Goal: Task Accomplishment & Management: Use online tool/utility

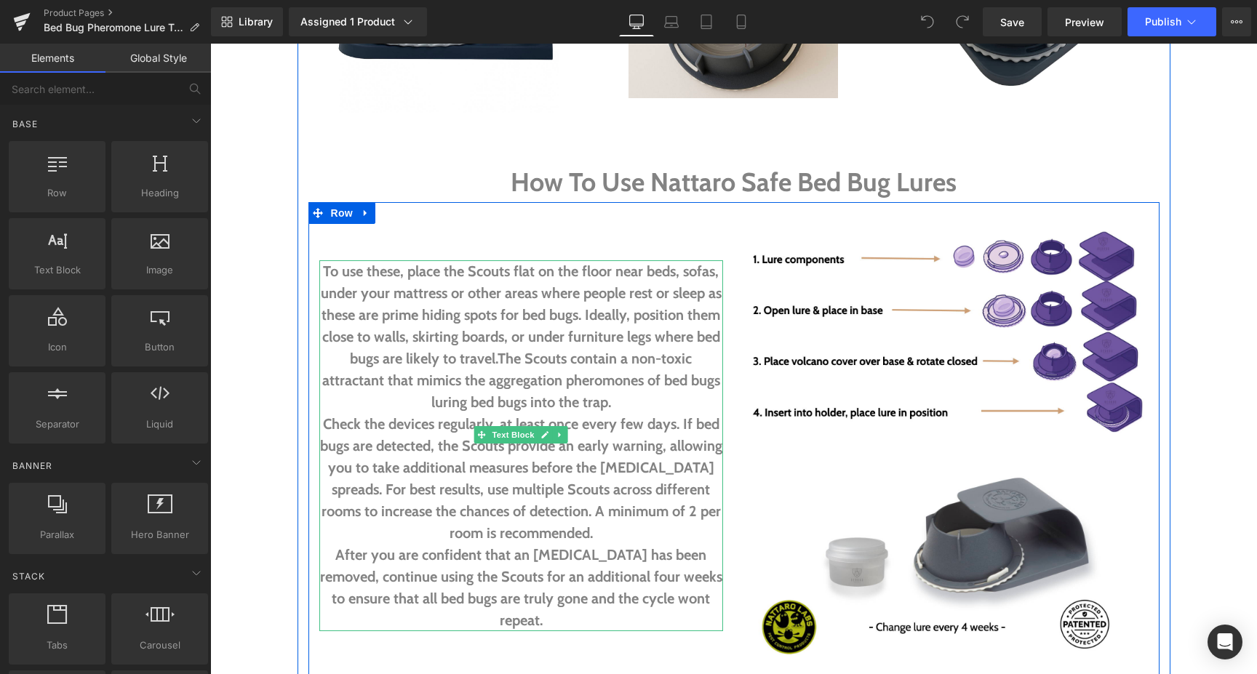
scroll to position [2648, 0]
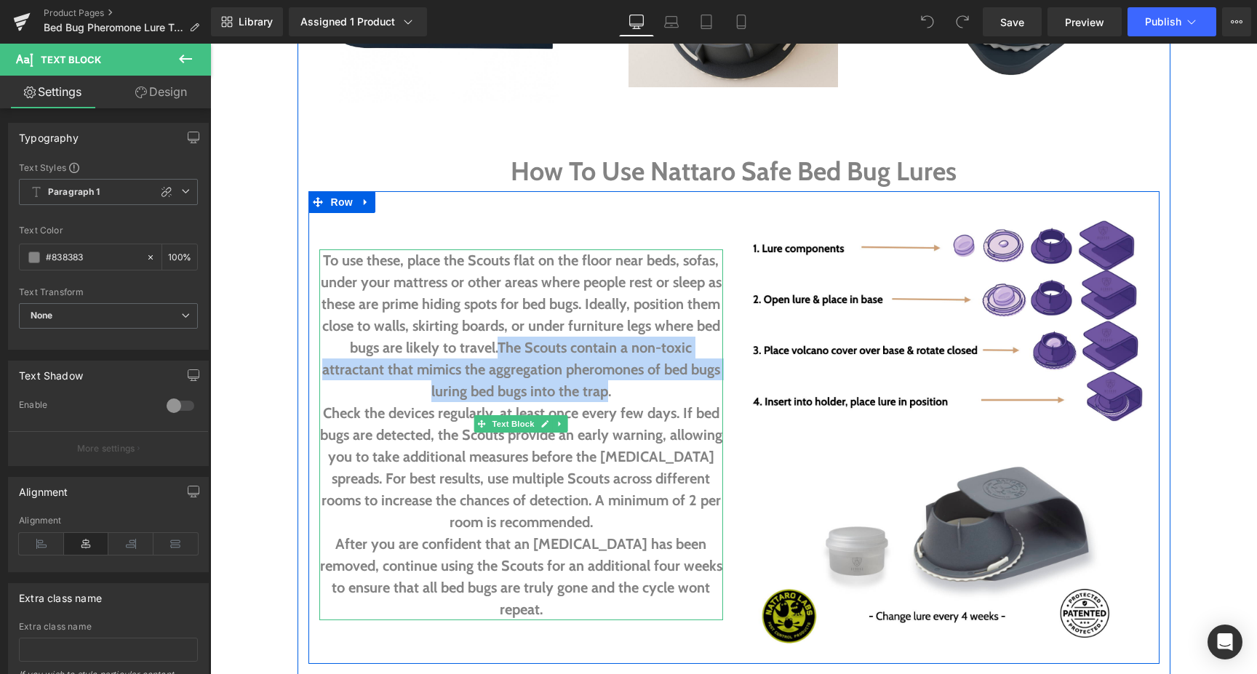
drag, startPoint x: 501, startPoint y: 345, endPoint x: 606, endPoint y: 392, distance: 114.9
click at [606, 392] on b "The Scouts contain a non-toxic attractant that mimics the aggregation pheromone…" at bounding box center [521, 369] width 398 height 61
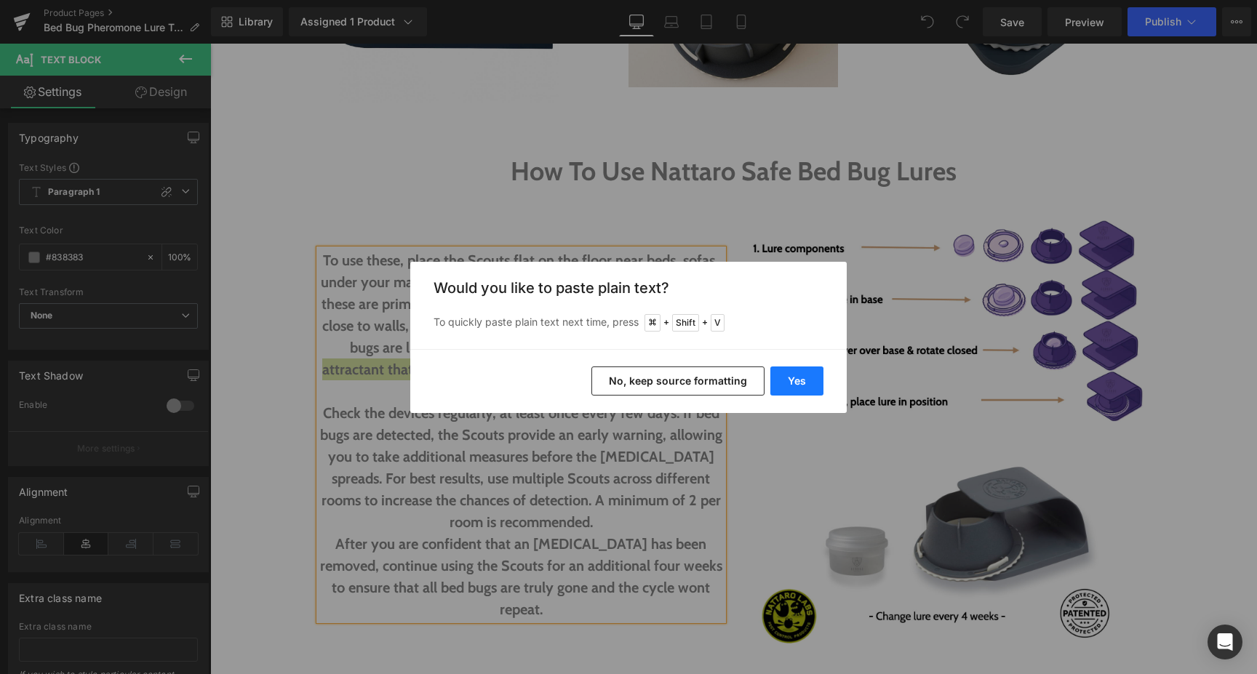
click at [786, 377] on button "Yes" at bounding box center [796, 381] width 53 height 29
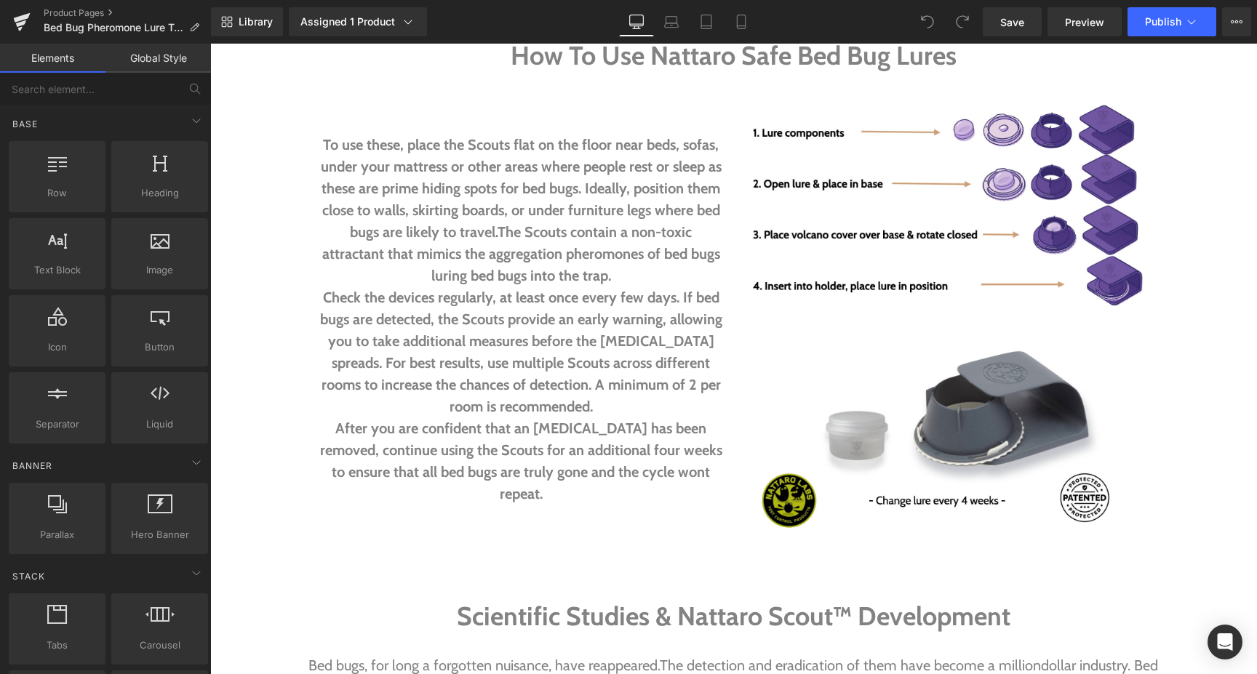
scroll to position [2762, 0]
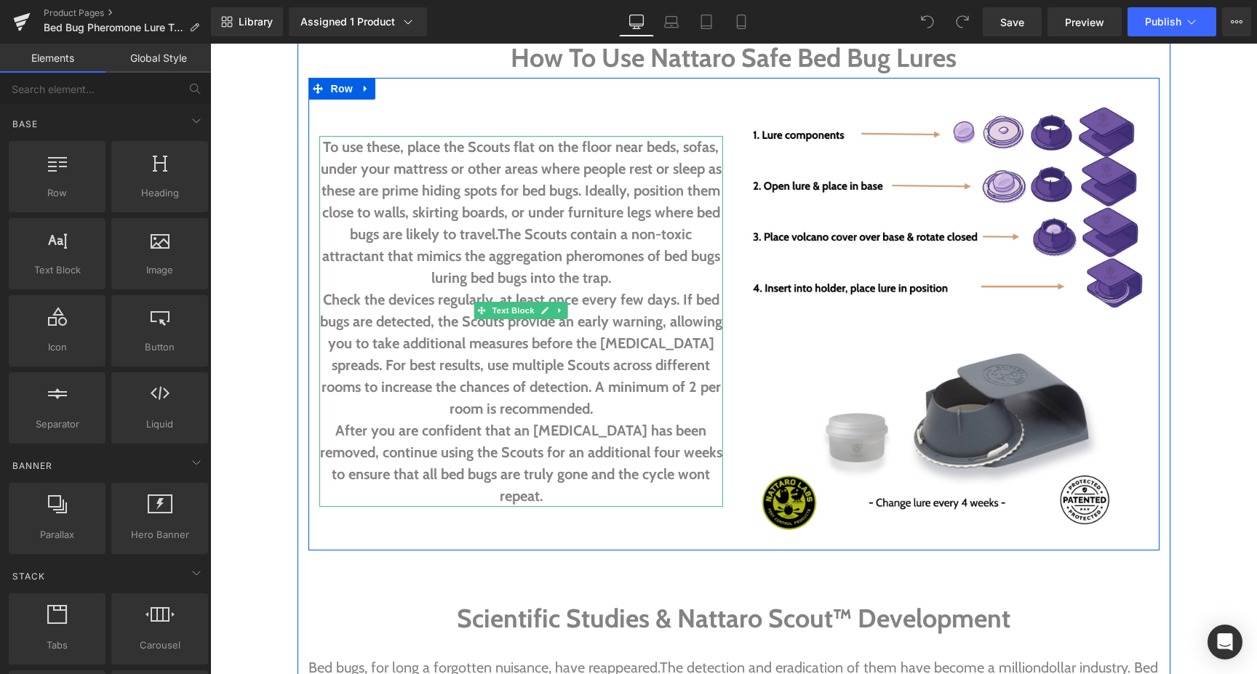
click at [623, 406] on p "Check the devices regularly, at least once every few days. If bed bugs are dete…" at bounding box center [521, 354] width 404 height 131
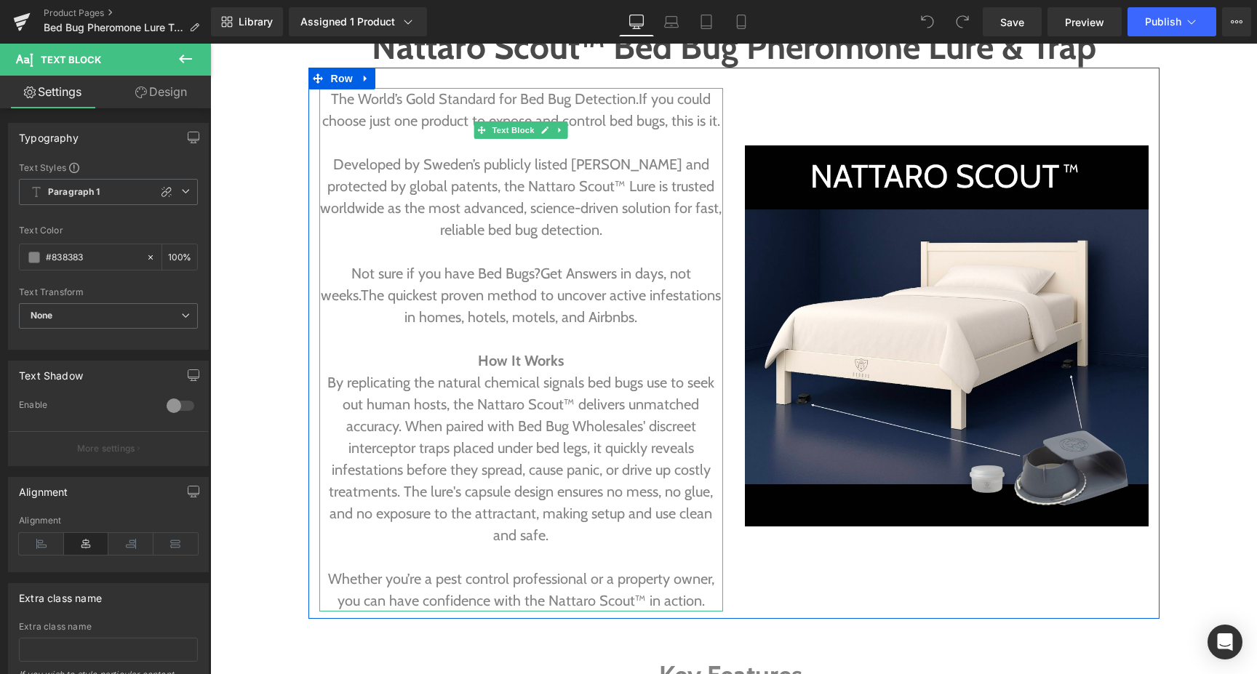
scroll to position [1092, 0]
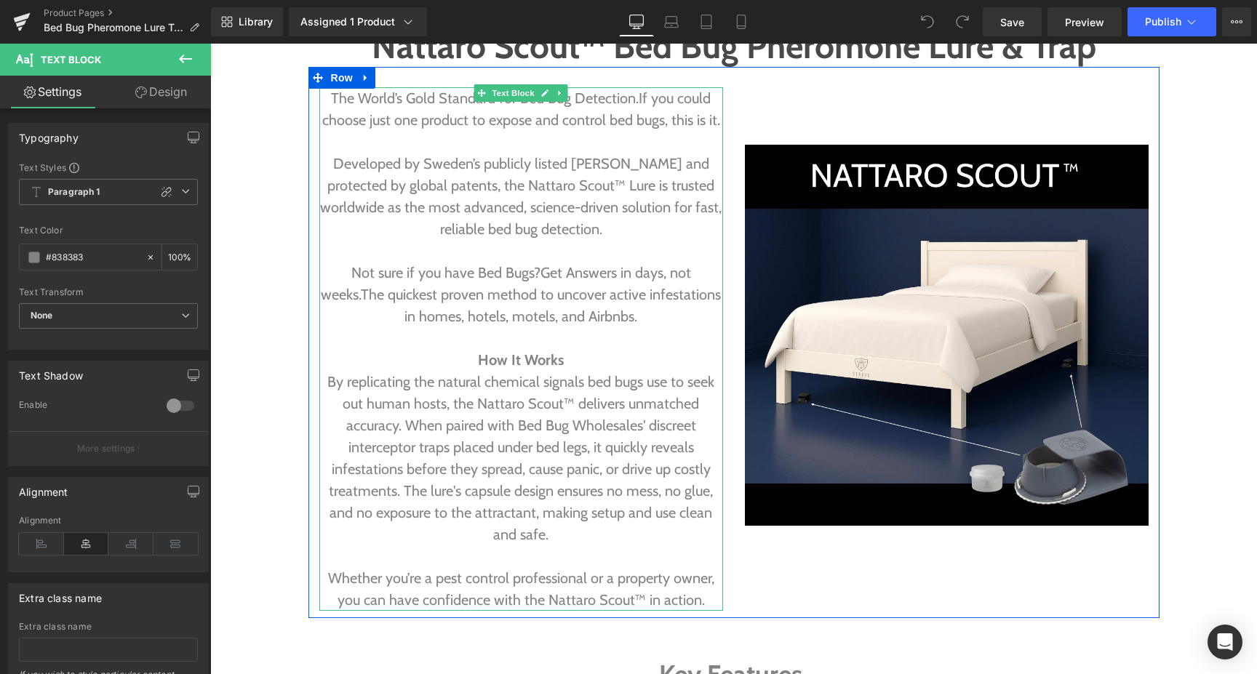
click at [329, 377] on p "By replicating the natural chemical signals bed bugs use to seek out human host…" at bounding box center [521, 458] width 404 height 175
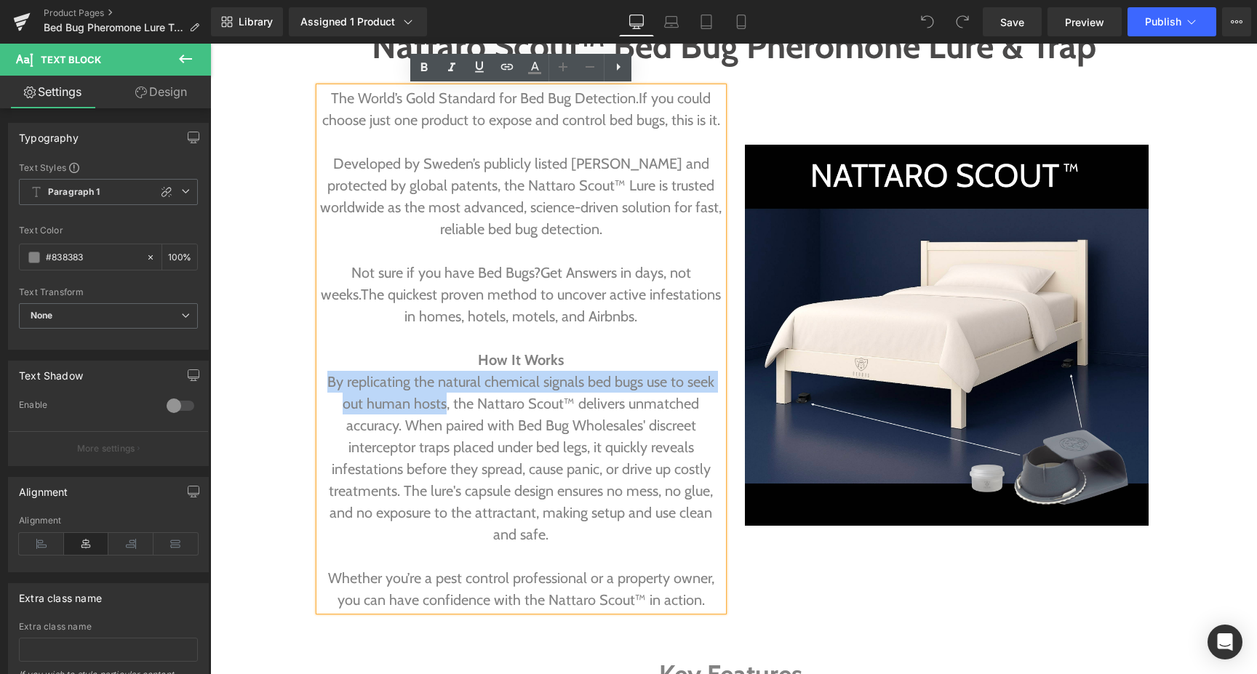
drag, startPoint x: 330, startPoint y: 379, endPoint x: 446, endPoint y: 400, distance: 117.5
click at [446, 400] on p "By replicating the natural chemical signals bed bugs use to seek out human host…" at bounding box center [521, 458] width 404 height 175
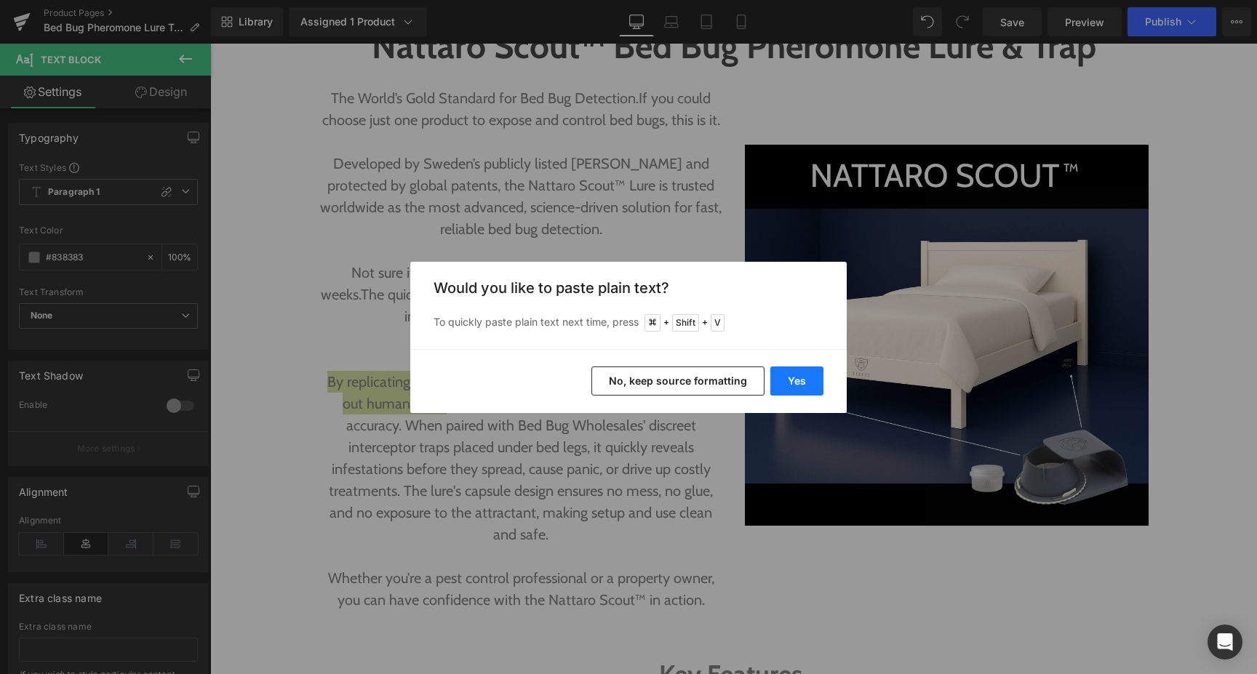
click at [790, 377] on button "Yes" at bounding box center [796, 381] width 53 height 29
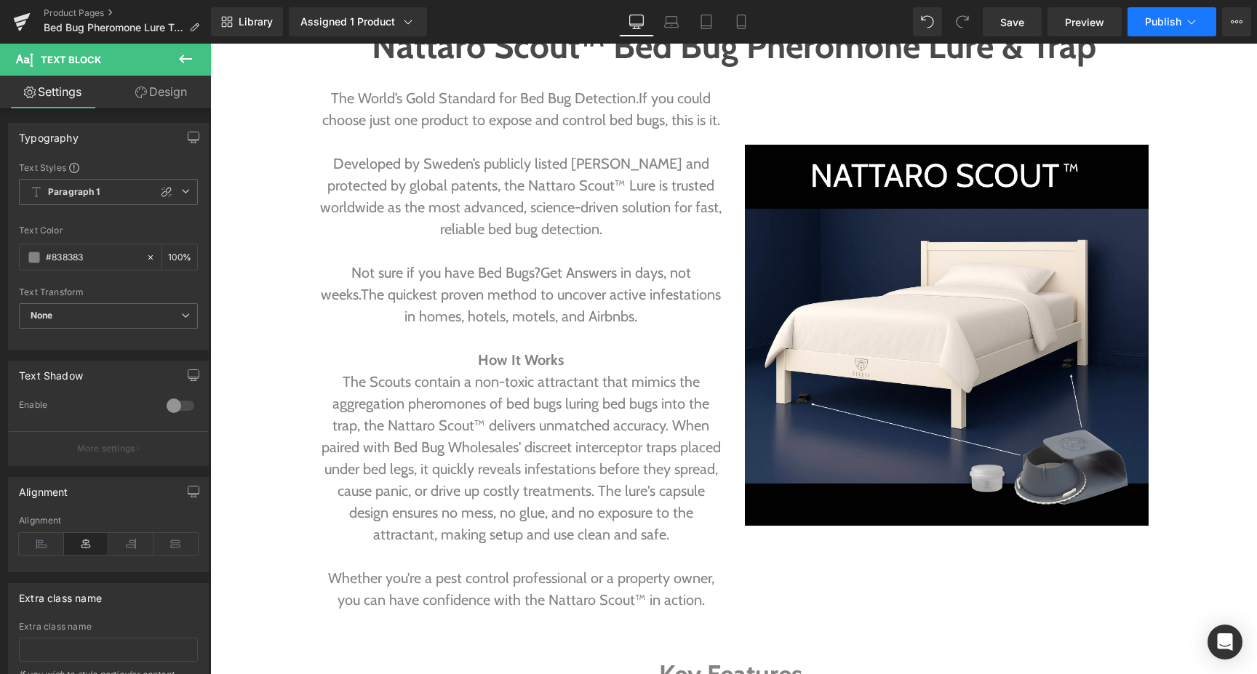
click at [1152, 24] on span "Publish" at bounding box center [1163, 22] width 36 height 12
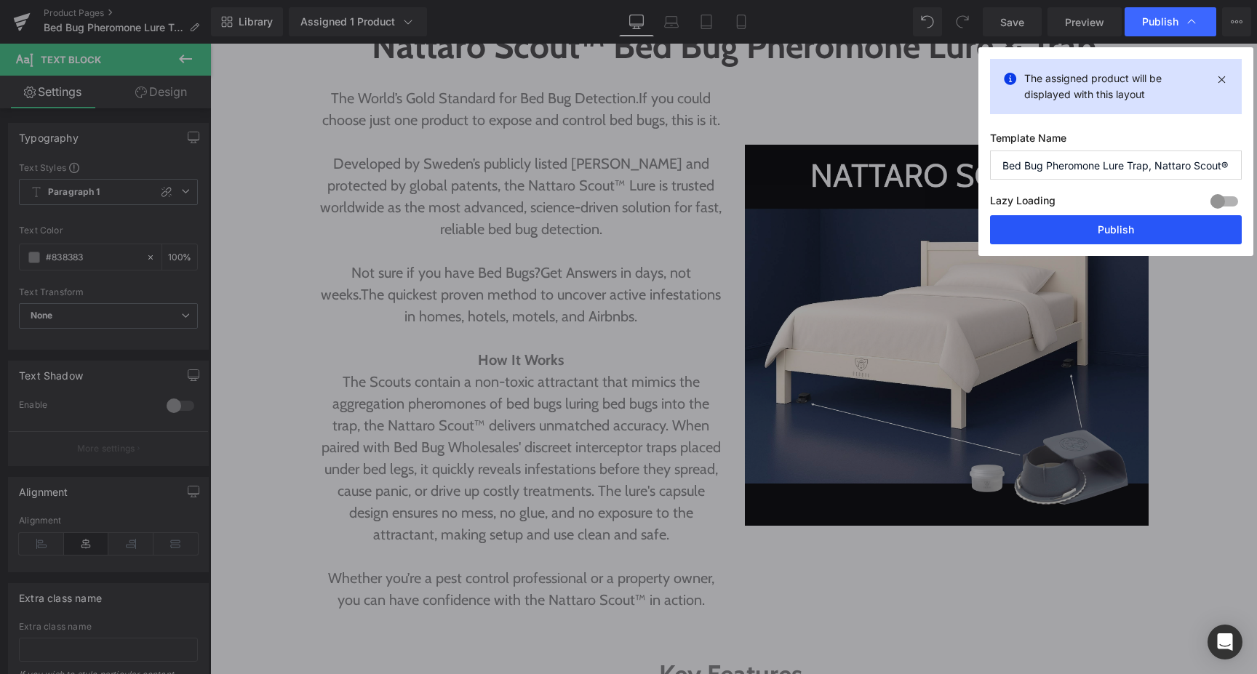
click at [1138, 226] on button "Publish" at bounding box center [1116, 229] width 252 height 29
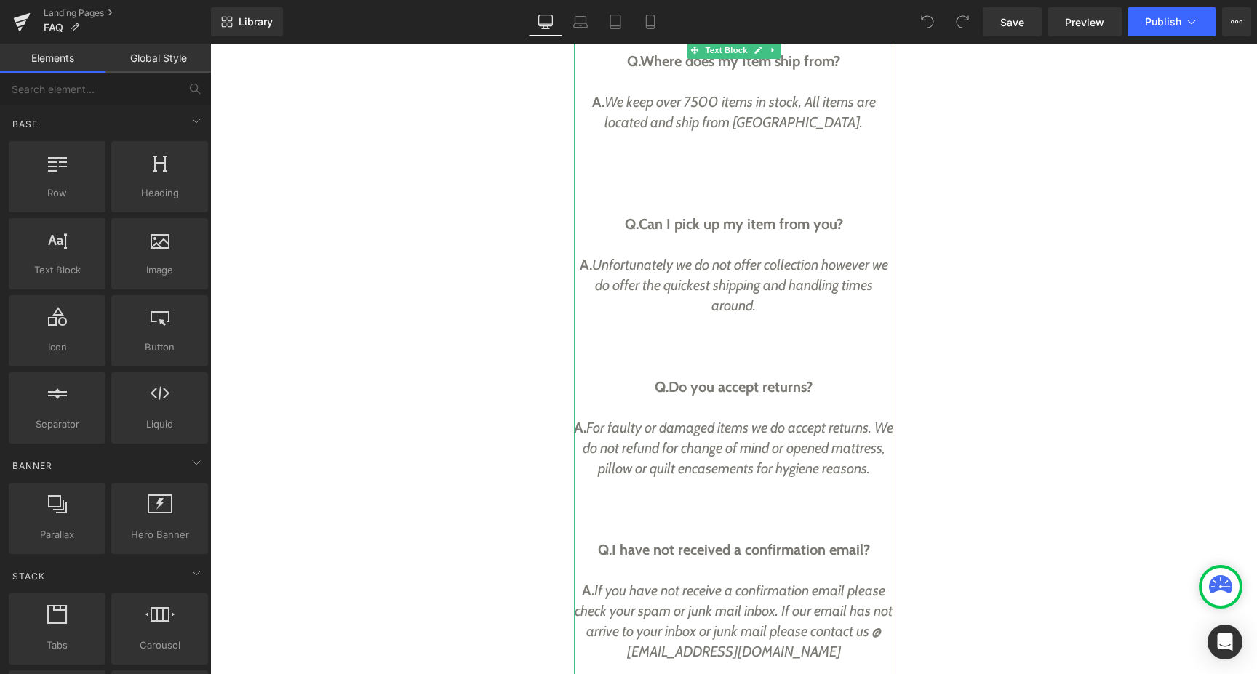
scroll to position [729, 0]
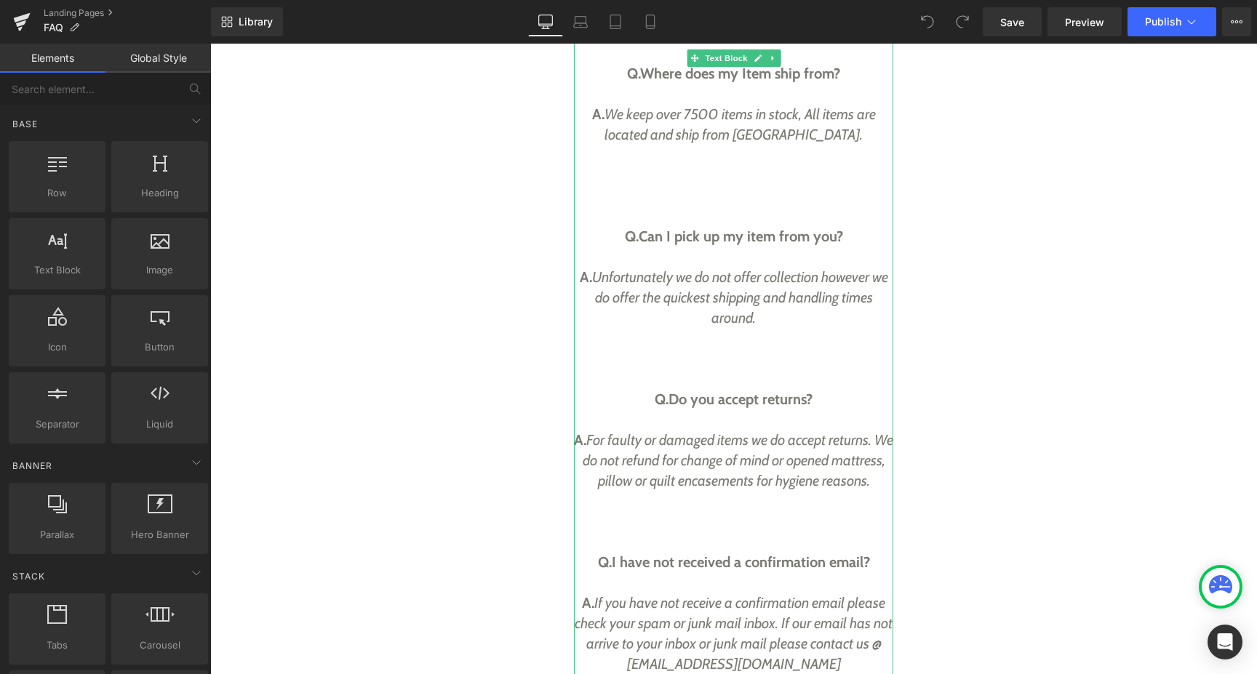
click at [655, 292] on em "Unfortunately we do not offer collection however we do offer the quickest shipp…" at bounding box center [740, 297] width 296 height 58
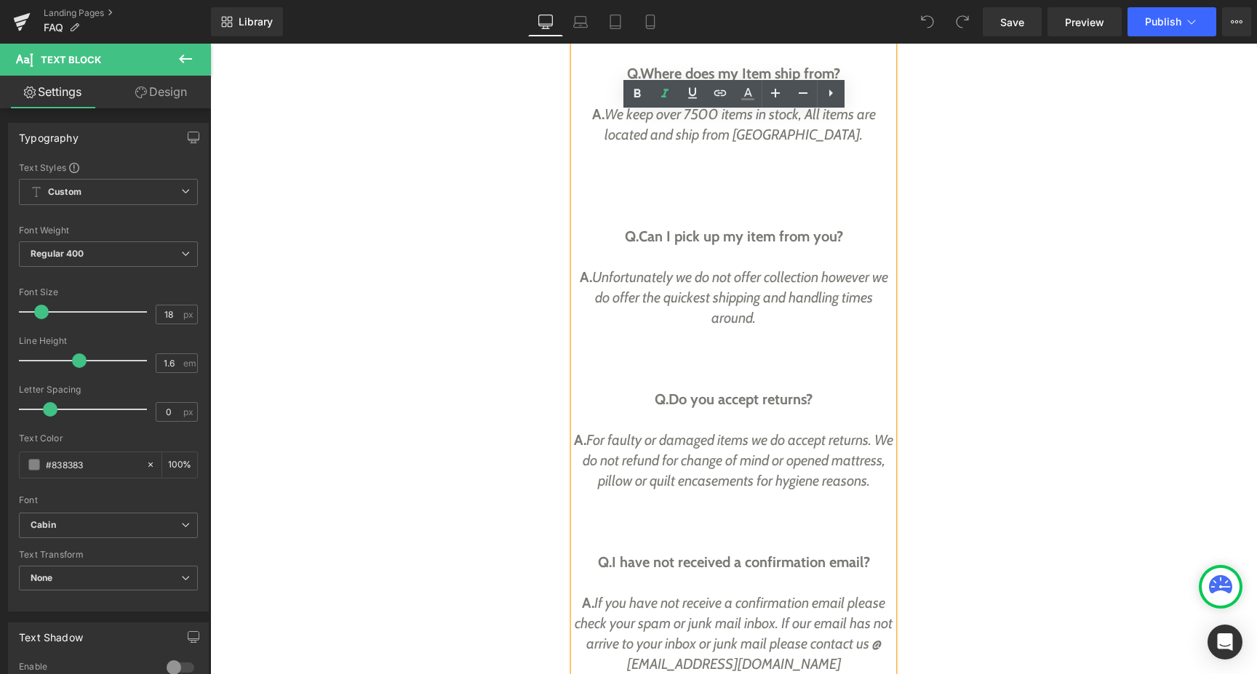
drag, startPoint x: 755, startPoint y: 314, endPoint x: 590, endPoint y: 273, distance: 170.2
click at [592, 273] on em "Unfortunately we do not offer collection however we do offer the quickest shipp…" at bounding box center [740, 297] width 296 height 58
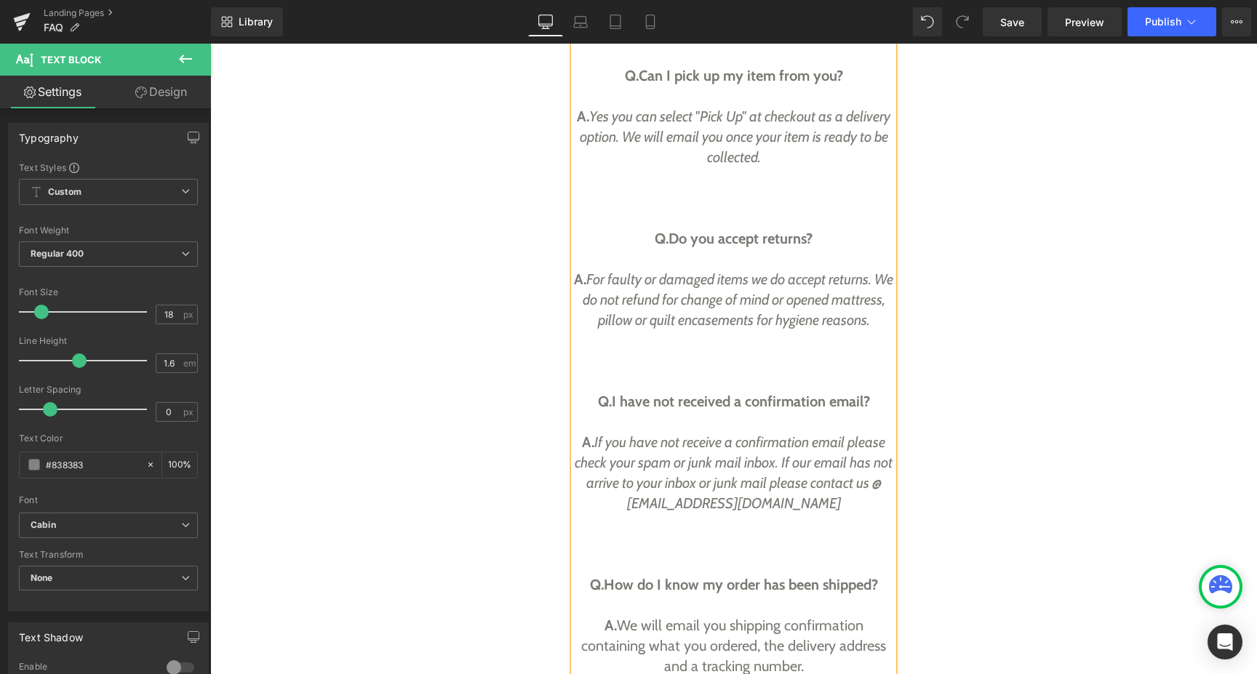
scroll to position [889, 0]
click at [622, 279] on em "For faulty or damaged items we do accept returns. We do not refund for change o…" at bounding box center [738, 301] width 311 height 58
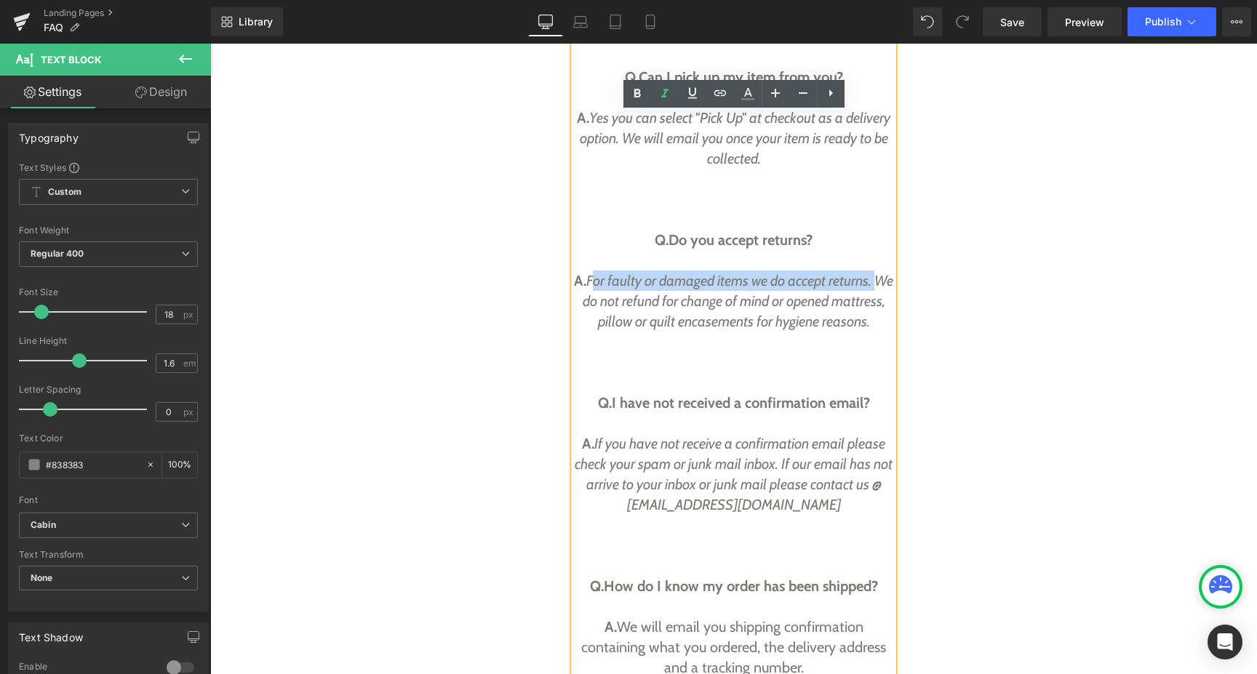
drag, startPoint x: 597, startPoint y: 278, endPoint x: 887, endPoint y: 283, distance: 290.2
click at [887, 283] on div "A. For faulty or damaged items we do accept returns. We do not refund for chang…" at bounding box center [733, 322] width 319 height 102
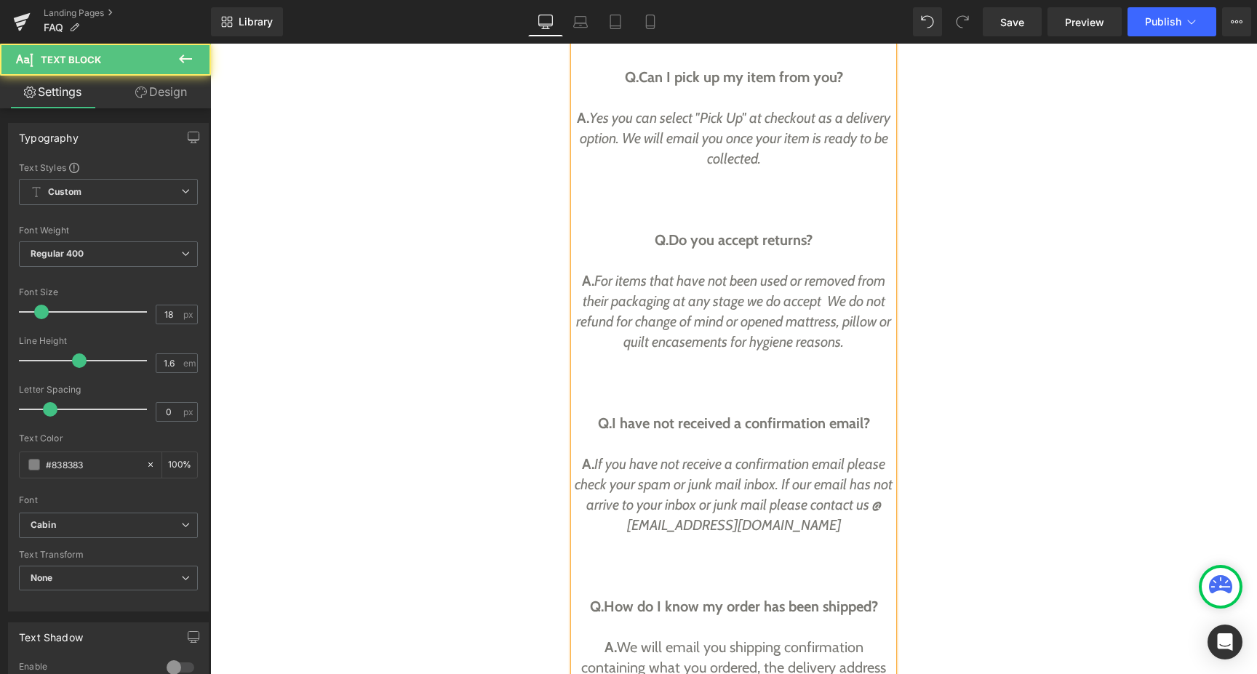
drag, startPoint x: 831, startPoint y: 297, endPoint x: 862, endPoint y: 338, distance: 51.5
click at [862, 338] on div "A. For items that have not been used or removed from their packaging at any sta…" at bounding box center [733, 332] width 319 height 122
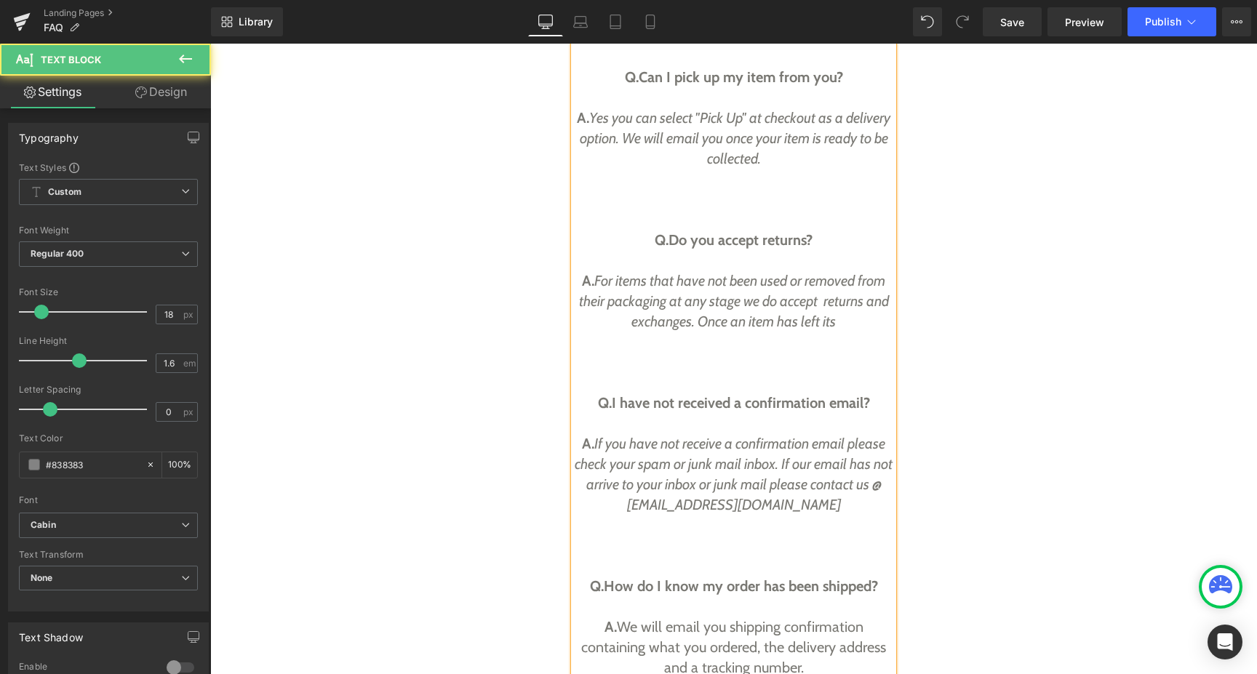
drag, startPoint x: 836, startPoint y: 324, endPoint x: 800, endPoint y: 322, distance: 35.7
click at [800, 322] on em "For items that have not been used or removed from their packaging at any stage …" at bounding box center [734, 301] width 310 height 58
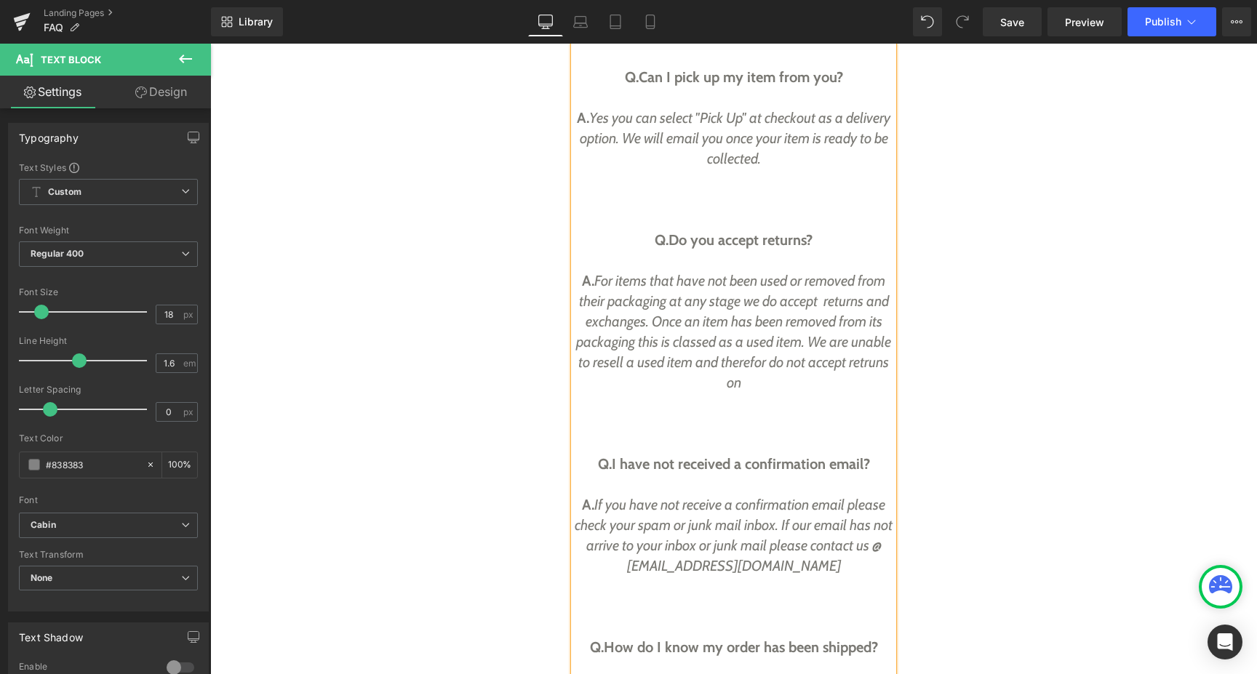
click at [763, 359] on em "For items that have not been used or removed from their packaging at any stage …" at bounding box center [733, 331] width 315 height 119
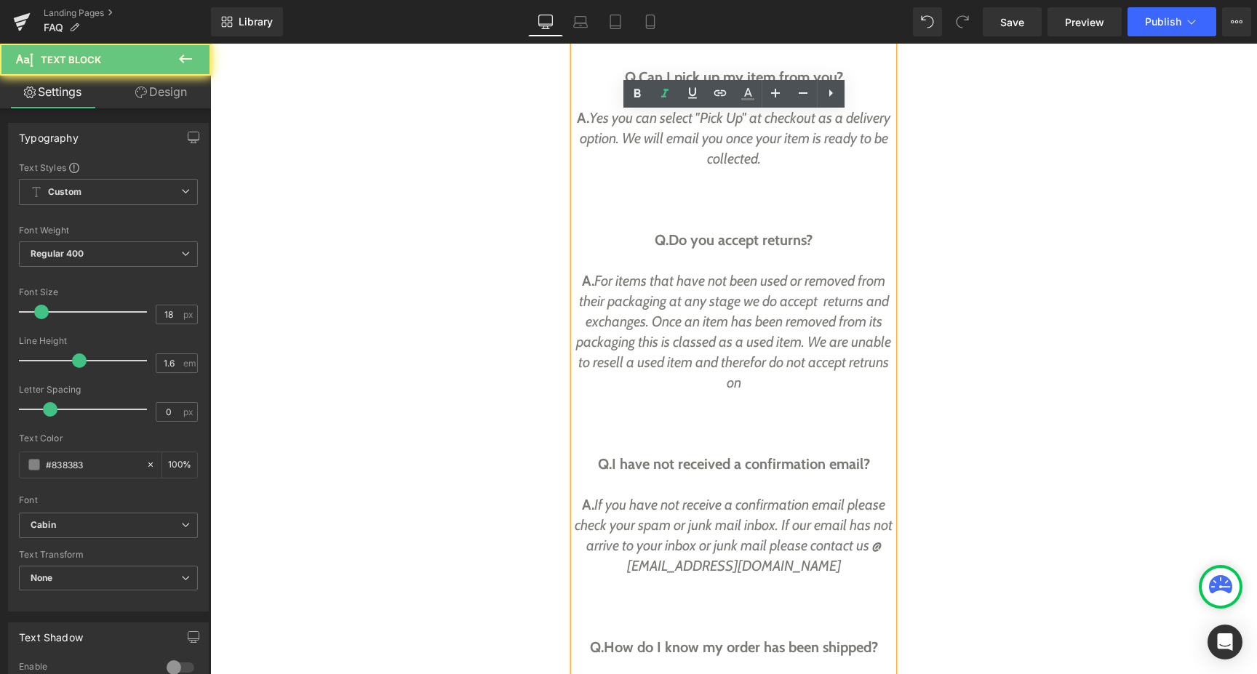
click at [765, 361] on em "For items that have not been used or removed from their packaging at any stage …" at bounding box center [733, 331] width 315 height 119
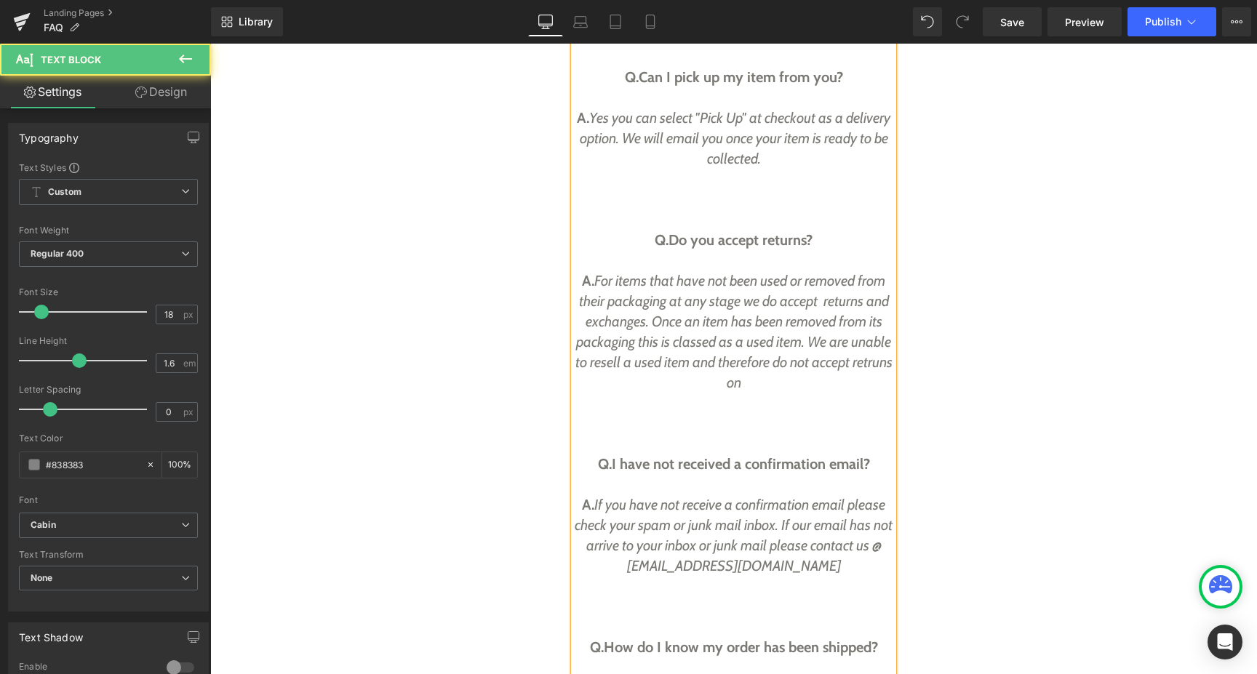
click at [804, 363] on em "For items that have not been used or removed from their packaging at any stage …" at bounding box center [733, 331] width 317 height 119
click at [725, 376] on em "For items that have not been used or removed from their packaging at any stage …" at bounding box center [733, 331] width 317 height 119
click at [721, 385] on em "For items that have not been used or removed from their packaging at any stage …" at bounding box center [733, 331] width 317 height 119
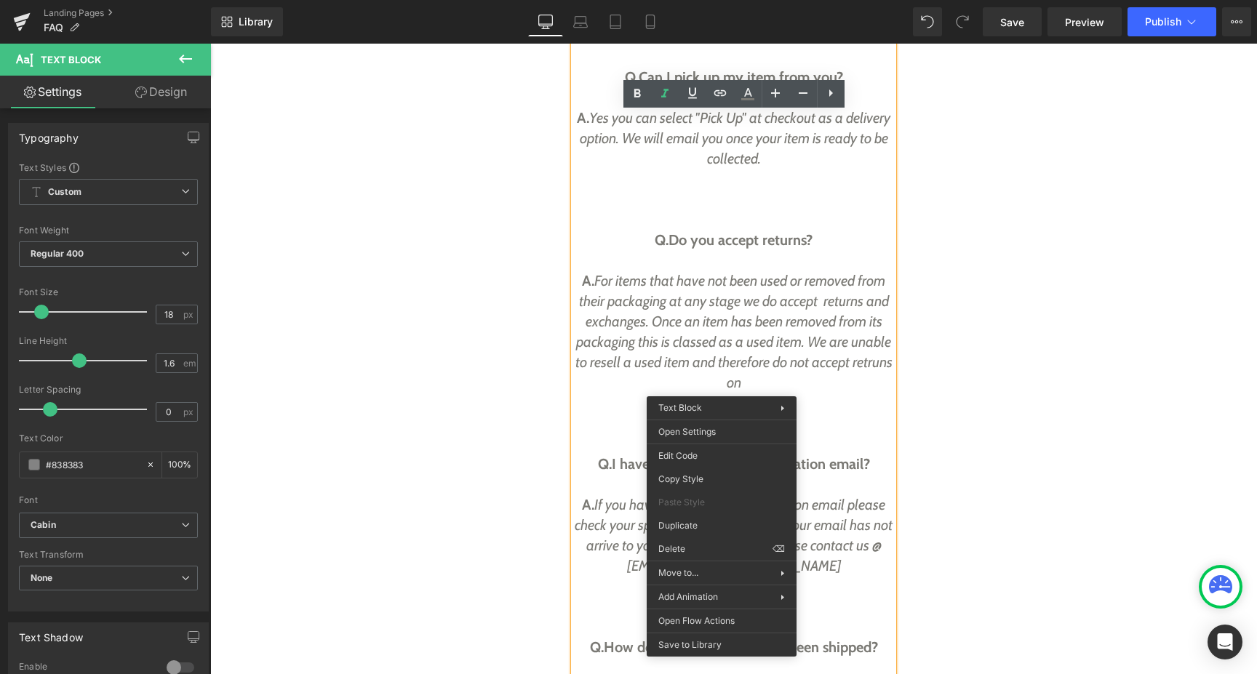
click at [737, 381] on em "For items that have not been used or removed from their packaging at any stage …" at bounding box center [733, 331] width 317 height 119
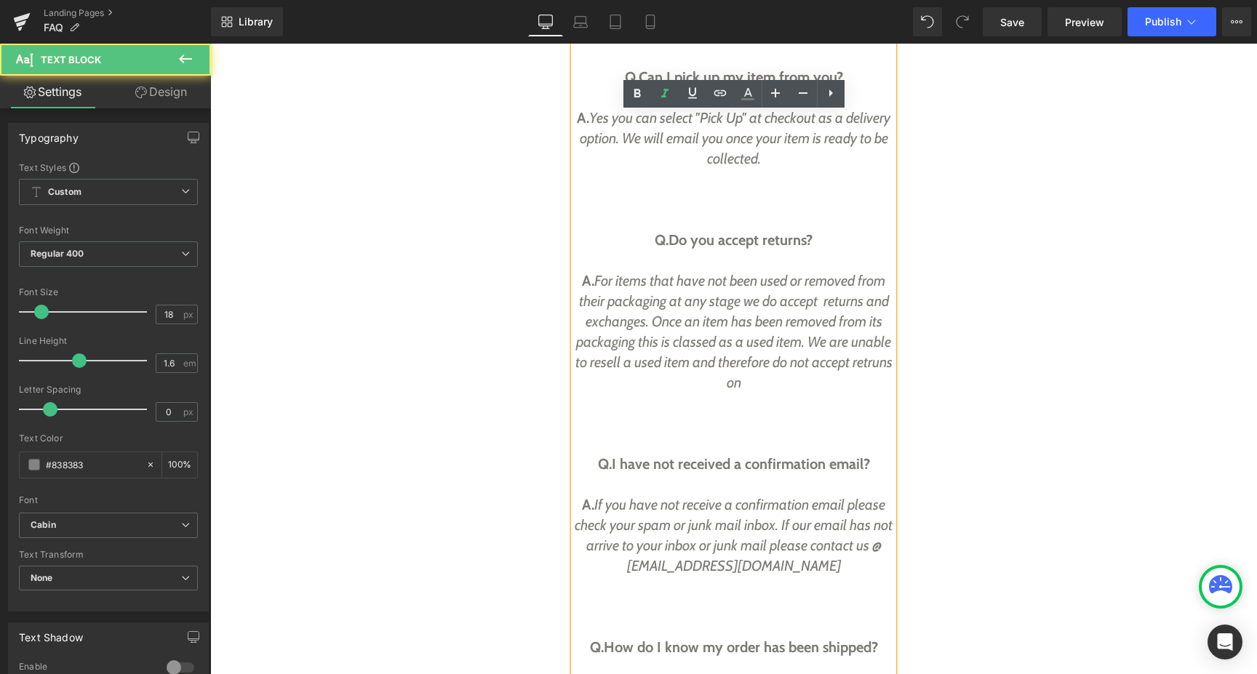
click at [759, 384] on em "For items that have not been used or removed from their packaging at any stage …" at bounding box center [733, 331] width 317 height 119
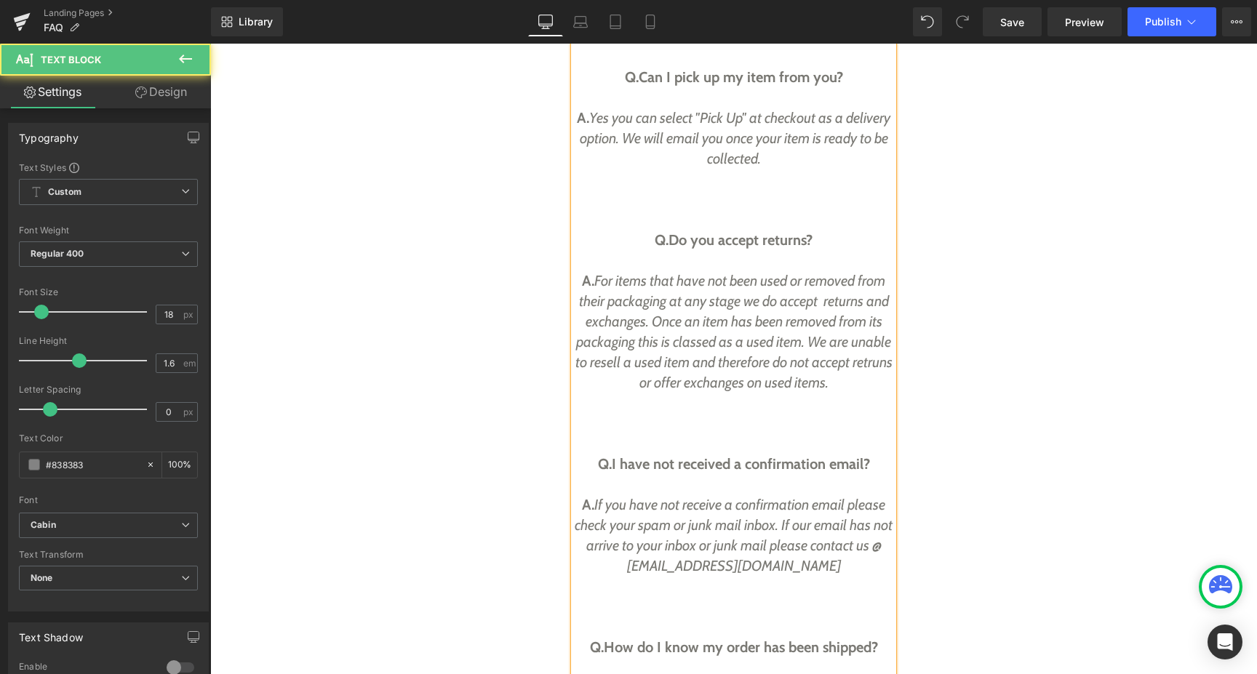
click at [638, 382] on em "For items that have not been used or removed from their packaging at any stage …" at bounding box center [733, 331] width 317 height 119
click at [593, 380] on div "A. For items that have not been used or removed from their packaging at any sta…" at bounding box center [733, 352] width 319 height 163
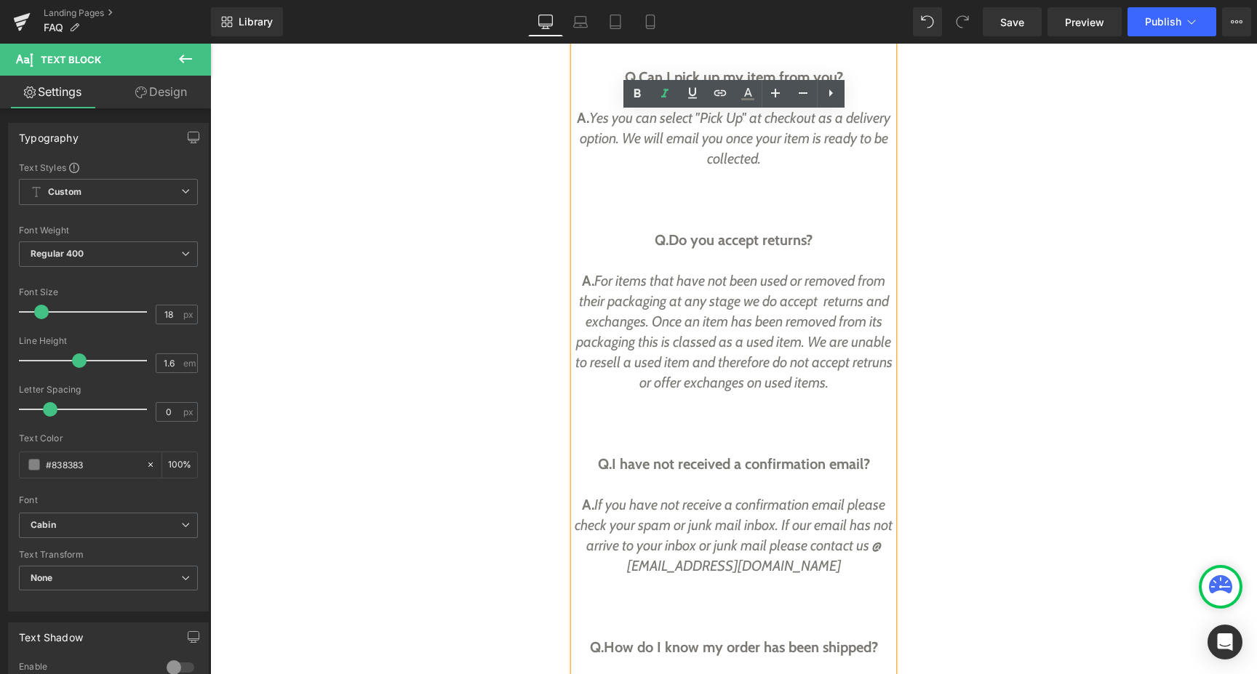
click at [631, 383] on em "For items that have not been used or removed from their packaging at any stage …" at bounding box center [733, 331] width 317 height 119
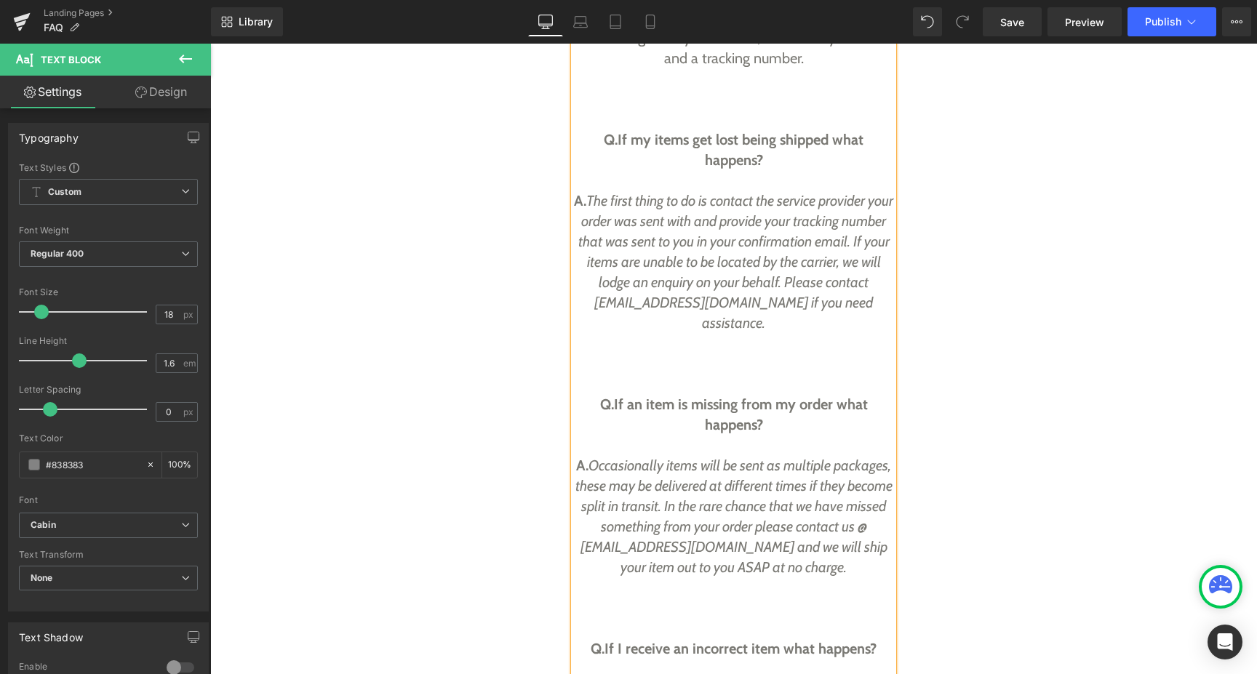
scroll to position [1332, 0]
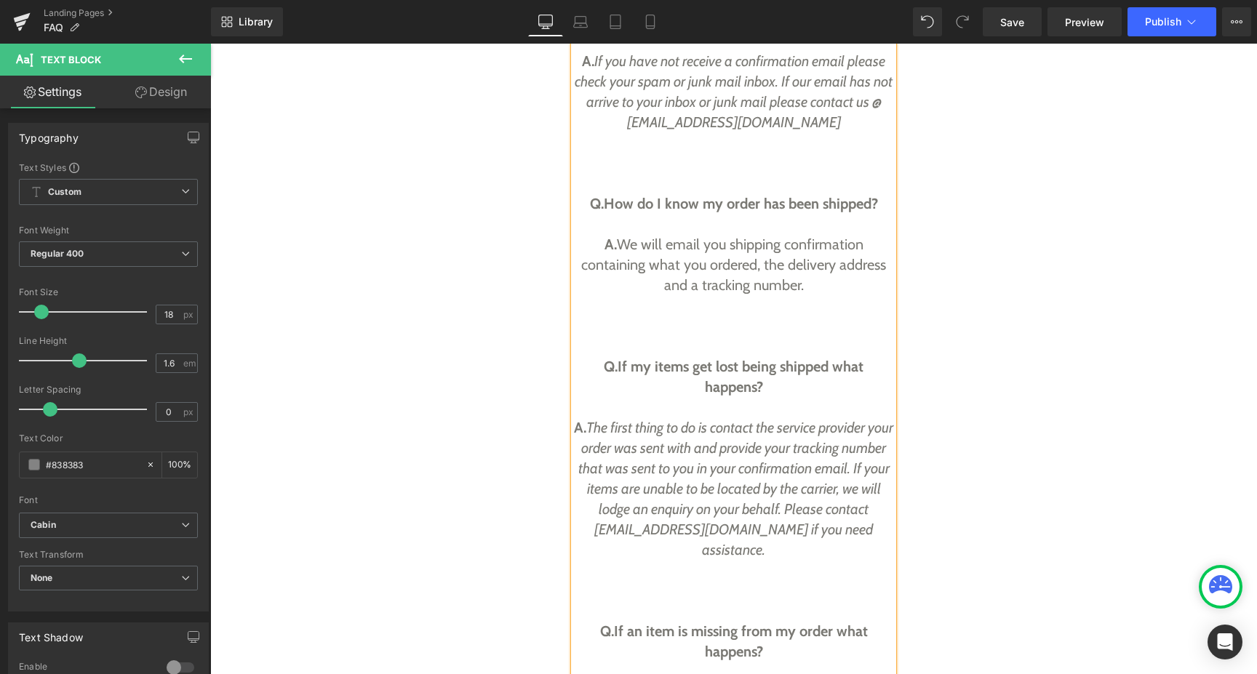
click at [768, 551] on div "A. The first thing to do is contact the service provider your order was sent wi…" at bounding box center [733, 498] width 319 height 163
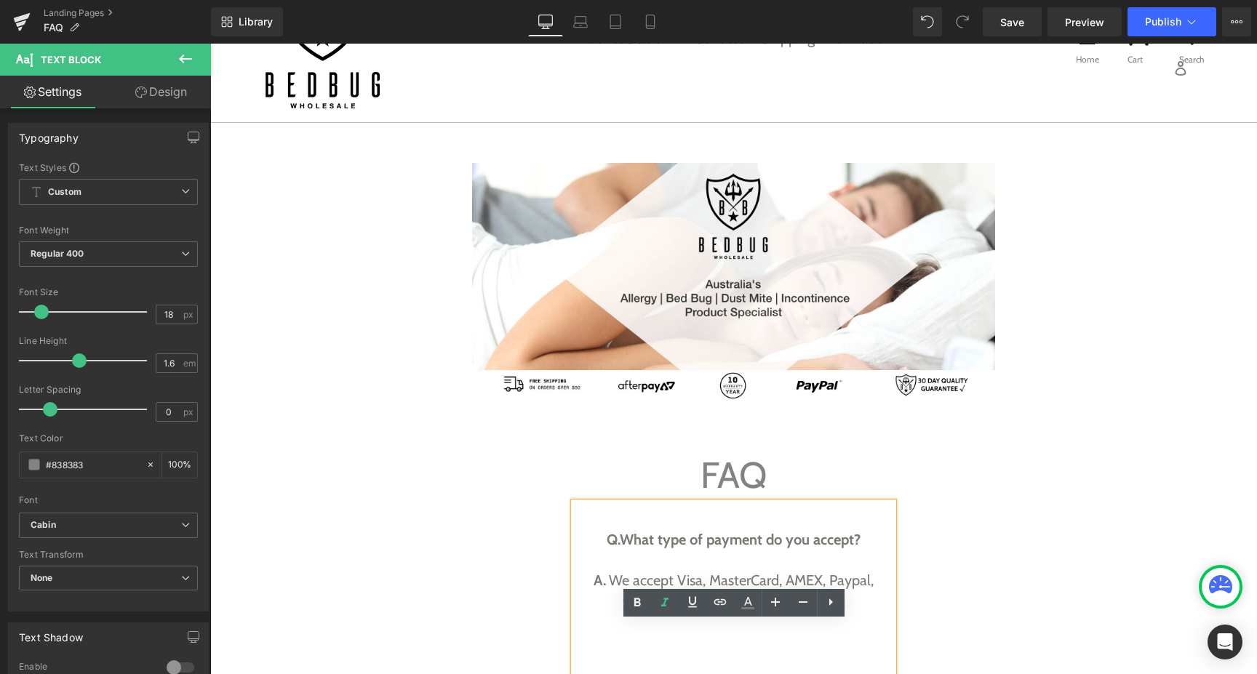
scroll to position [0, 0]
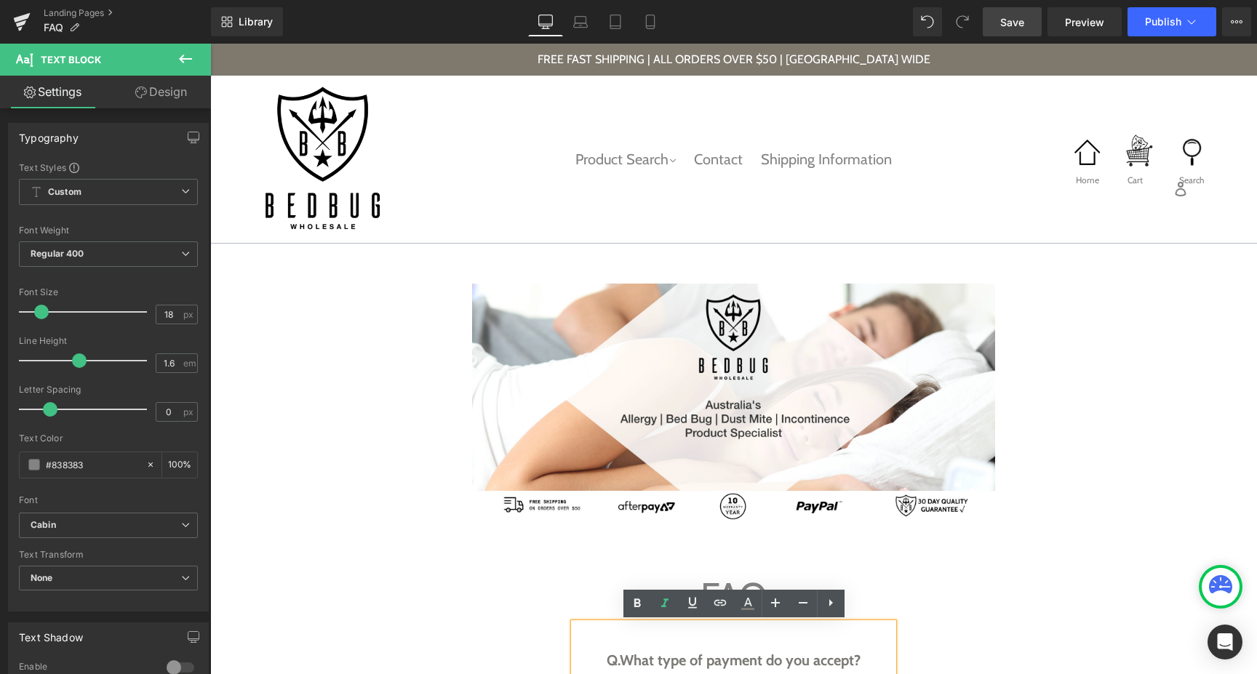
click at [1004, 29] on span "Save" at bounding box center [1012, 22] width 24 height 15
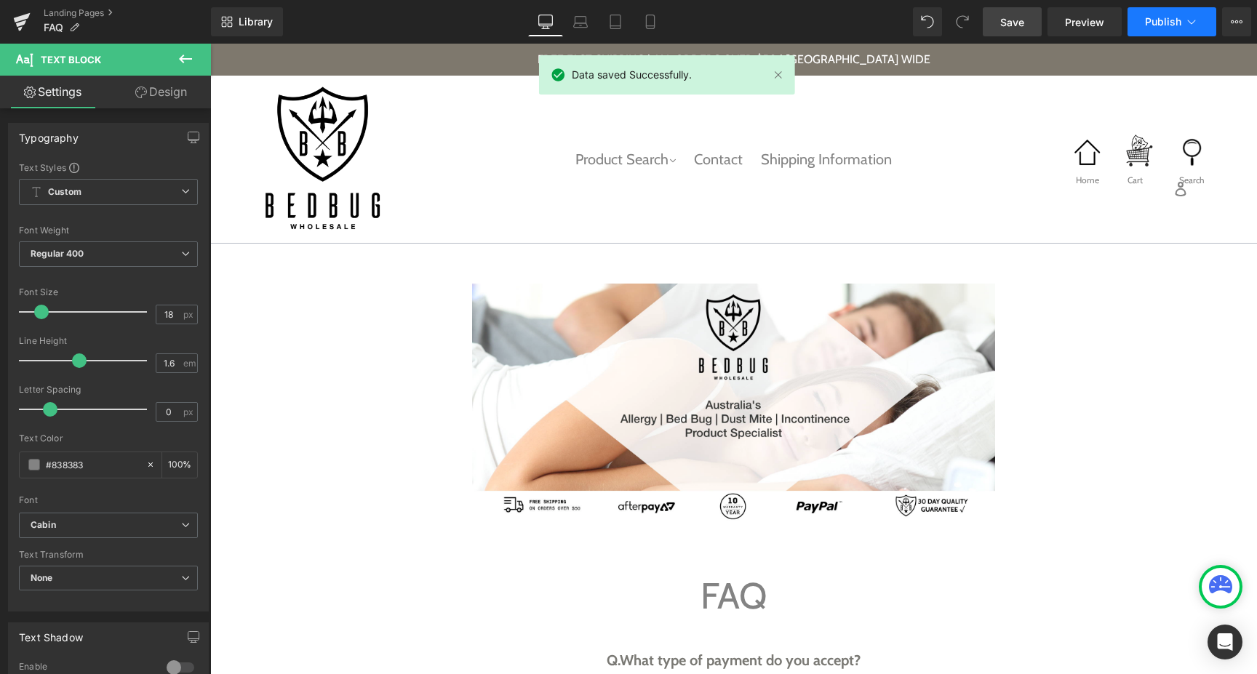
click at [1167, 23] on span "Publish" at bounding box center [1163, 22] width 36 height 12
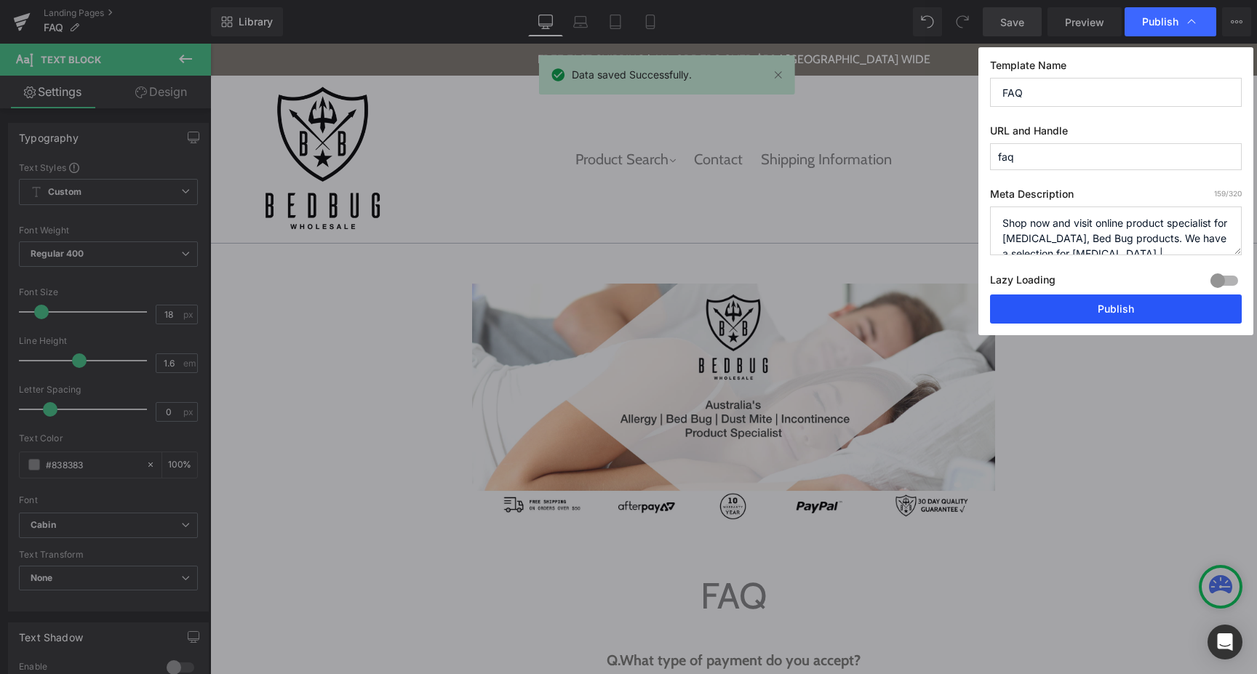
click at [1139, 310] on button "Publish" at bounding box center [1116, 309] width 252 height 29
